Goal: Communication & Community: Connect with others

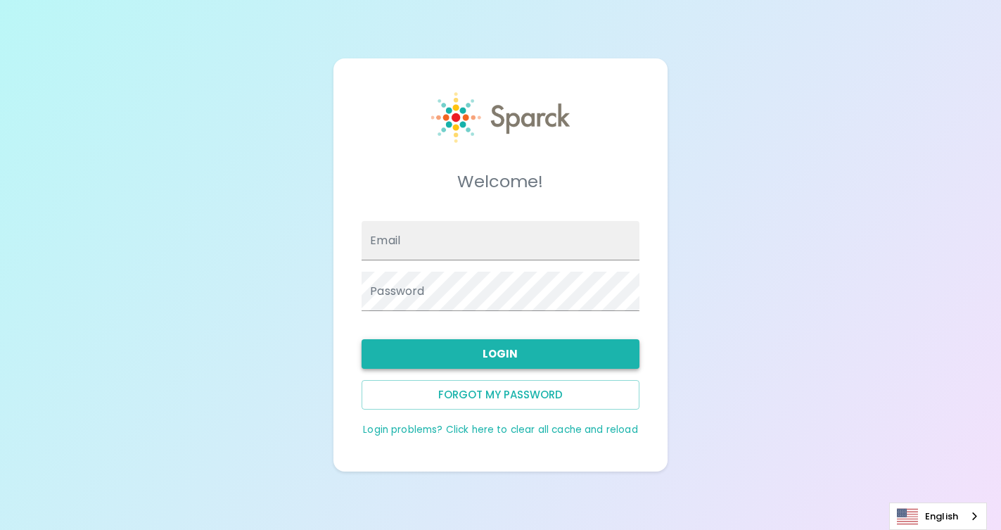
type input "[PERSON_NAME][EMAIL_ADDRESS][DOMAIN_NAME]"
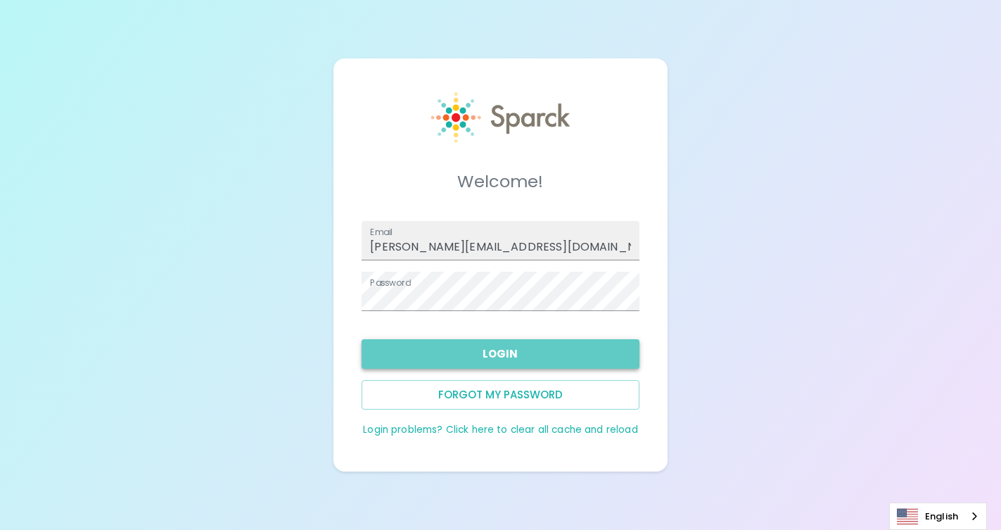
click at [473, 362] on button "Login" at bounding box center [500, 354] width 277 height 30
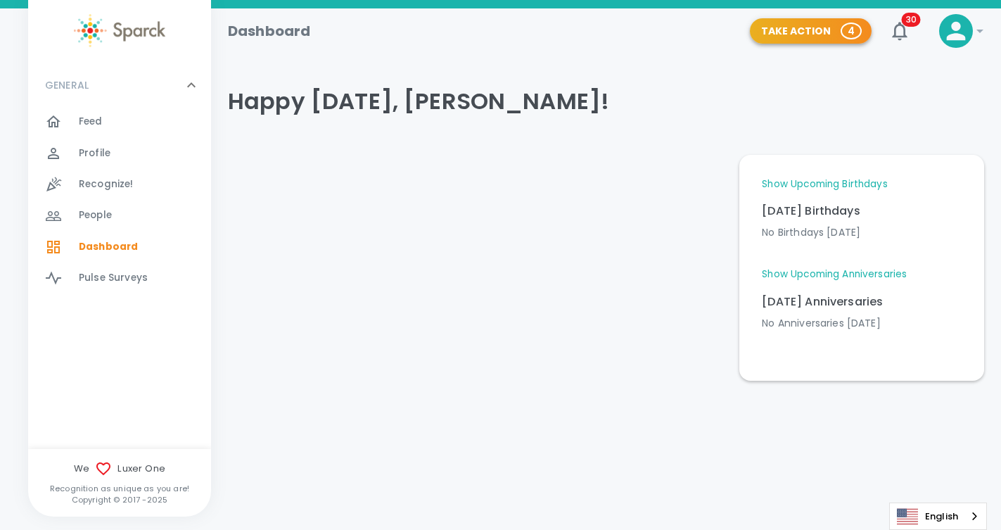
click at [853, 30] on p "4" at bounding box center [851, 31] width 7 height 14
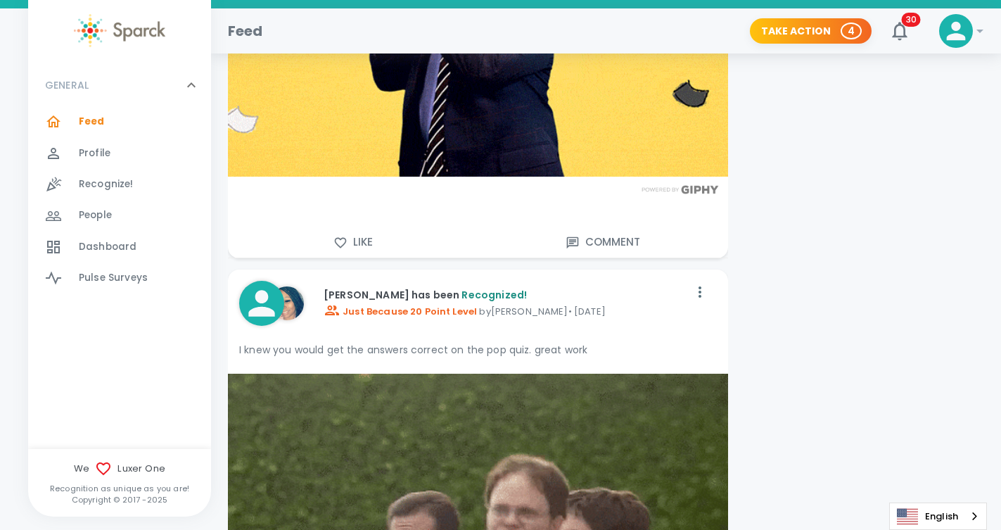
scroll to position [1187, 0]
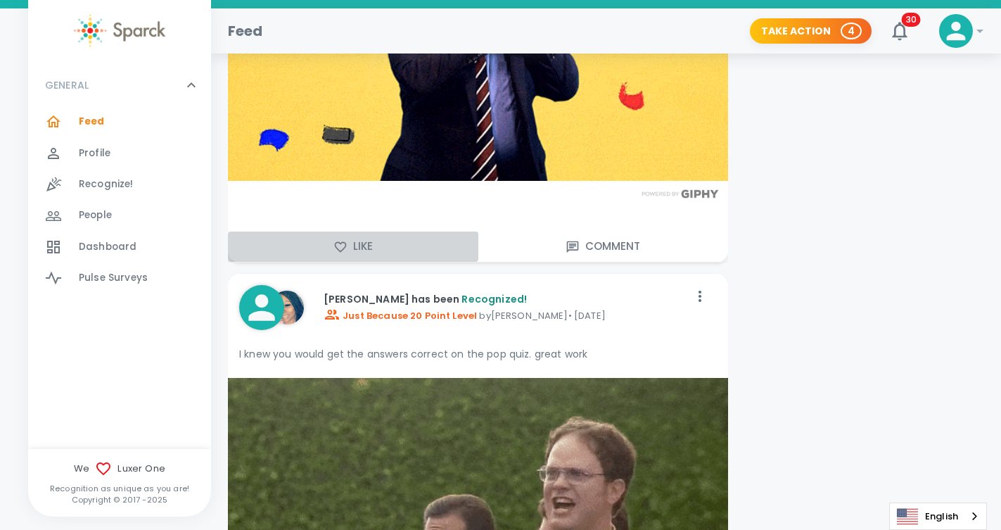
click at [367, 253] on button "Like" at bounding box center [353, 246] width 250 height 30
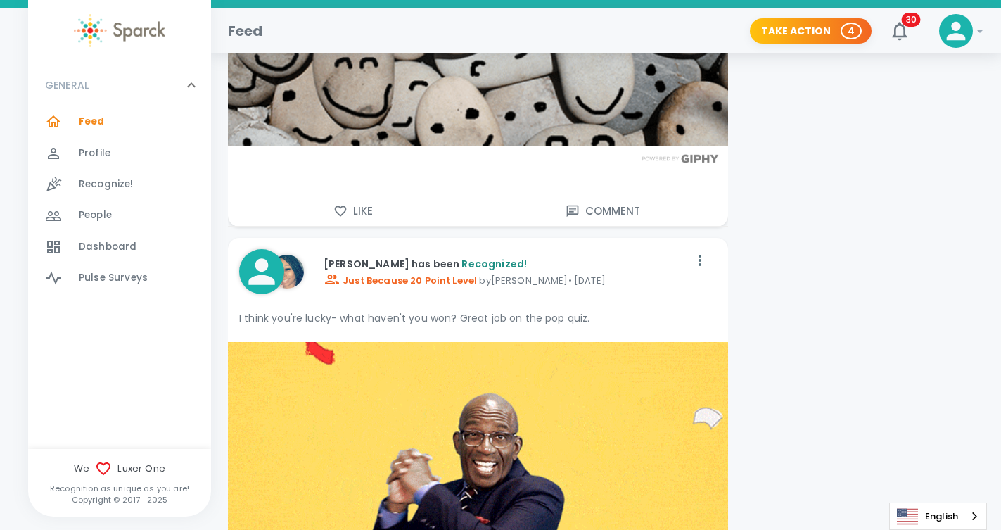
scroll to position [622, 0]
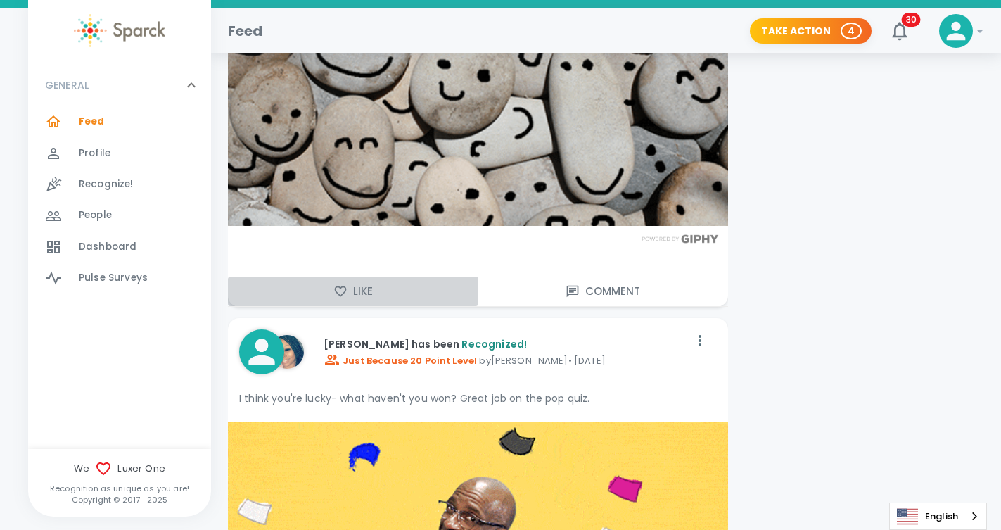
click at [362, 290] on button "Like" at bounding box center [353, 291] width 250 height 30
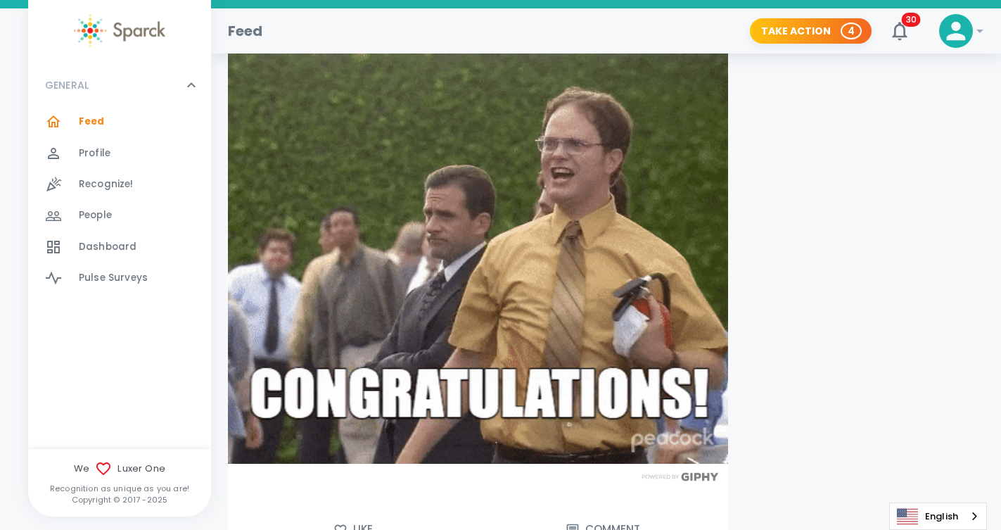
scroll to position [1713, 0]
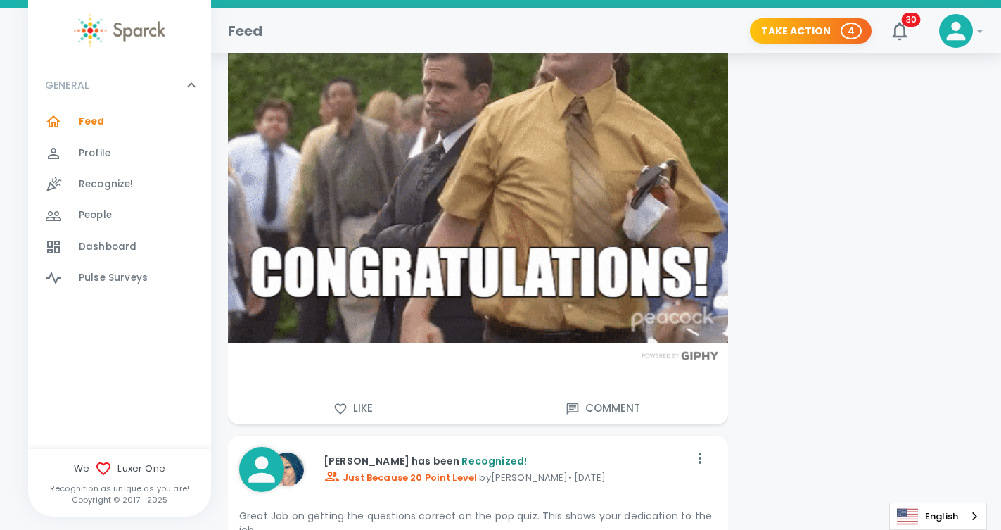
click at [350, 397] on button "Like" at bounding box center [353, 408] width 250 height 30
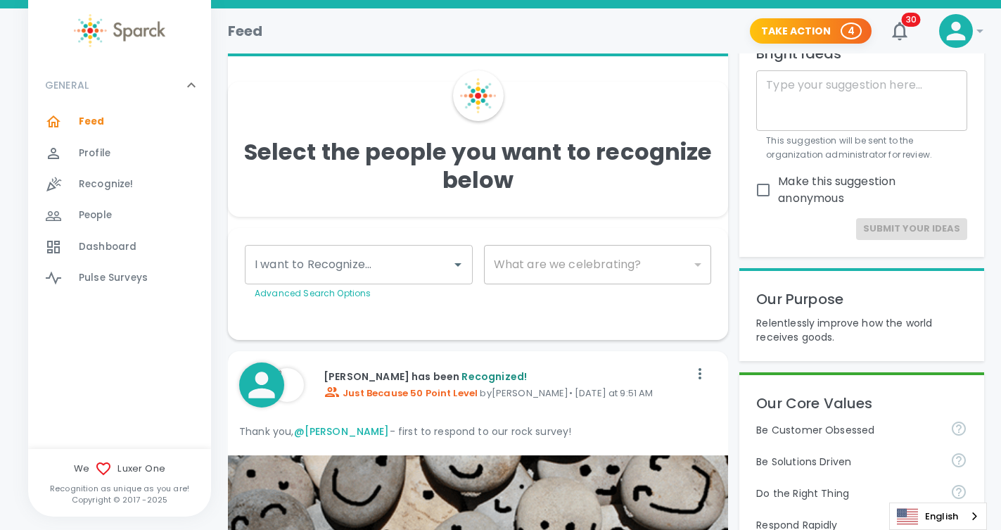
scroll to position [0, 0]
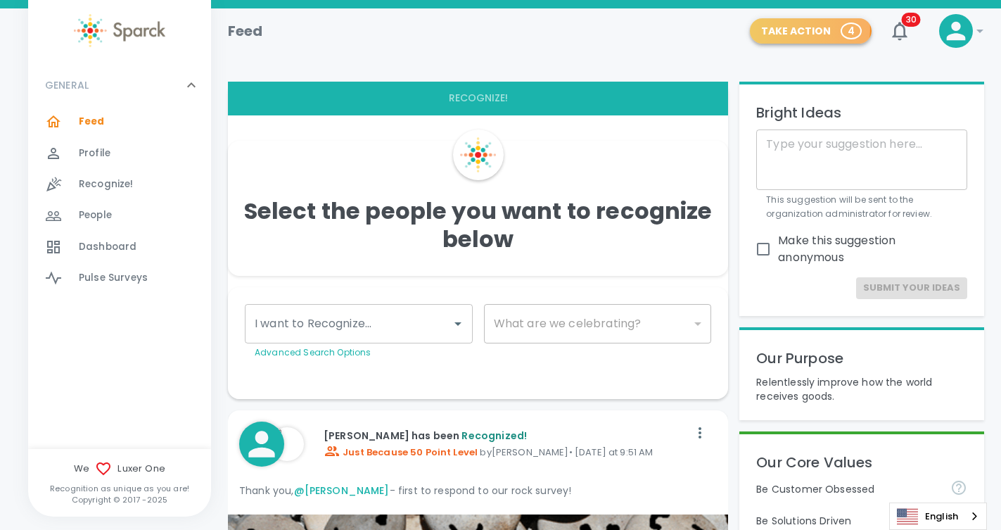
click at [810, 29] on button "Take Action 4" at bounding box center [811, 31] width 122 height 26
